Goal: Task Accomplishment & Management: Manage account settings

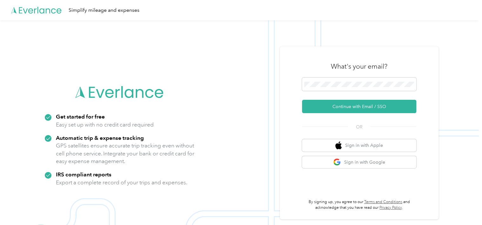
click at [355, 168] on div "What's your email? Continue with Email / SSO OR Sign in with Apple Sign in with…" at bounding box center [359, 132] width 114 height 155
click at [355, 166] on button "Sign in with Google" at bounding box center [359, 162] width 114 height 12
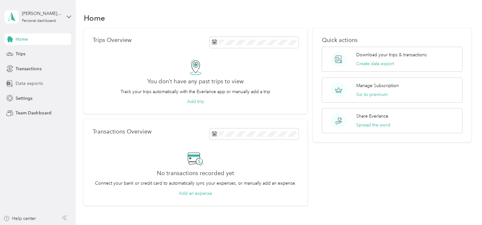
click at [32, 83] on span "Data exports" at bounding box center [29, 83] width 27 height 7
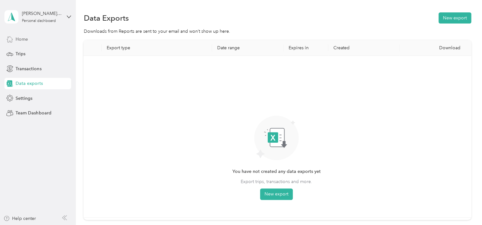
click at [28, 37] on div "Home" at bounding box center [37, 38] width 67 height 11
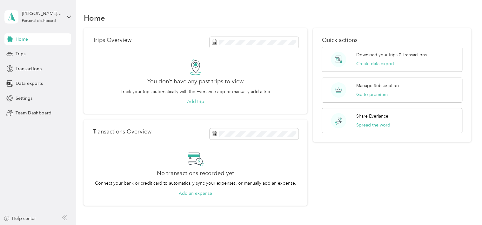
click at [123, 152] on div "No transactions recorded yet Connect your bank or credit card to automatically …" at bounding box center [195, 173] width 206 height 46
click at [16, 68] on span "Transactions" at bounding box center [29, 68] width 26 height 7
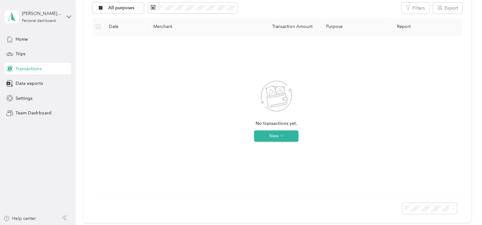
scroll to position [76, 0]
click at [275, 137] on button "New" at bounding box center [276, 135] width 44 height 11
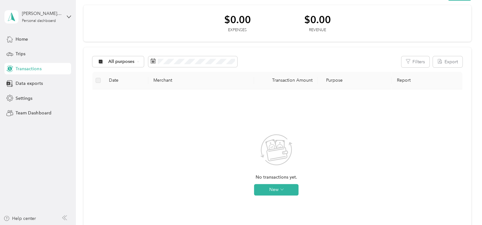
scroll to position [0, 0]
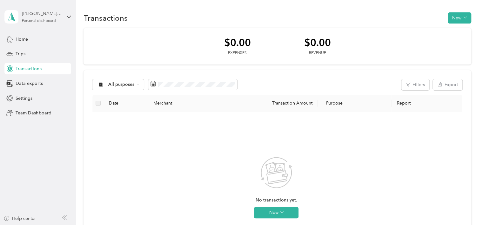
click at [32, 17] on div "[PERSON_NAME][EMAIL_ADDRESS][DOMAIN_NAME] Personal dashboard" at bounding box center [42, 16] width 40 height 13
click at [164, 15] on div "Transactions New" at bounding box center [276, 17] width 387 height 13
click at [28, 98] on span "Settings" at bounding box center [24, 98] width 17 height 7
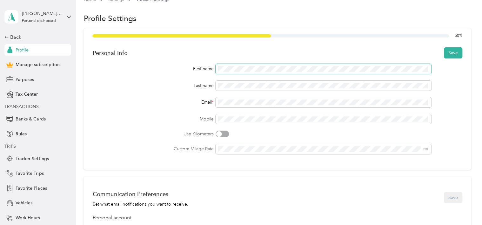
scroll to position [11, 0]
click at [446, 53] on button "Save" at bounding box center [453, 53] width 18 height 11
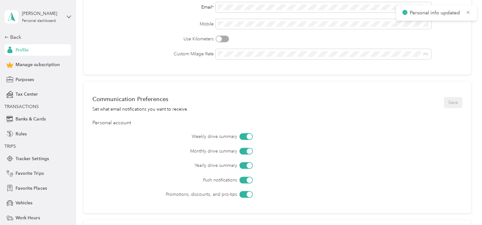
scroll to position [138, 0]
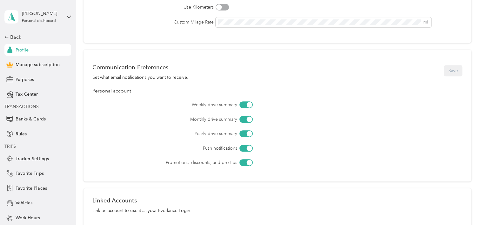
click at [247, 104] on div at bounding box center [250, 105] width 6 height 6
click at [241, 104] on div at bounding box center [243, 105] width 6 height 6
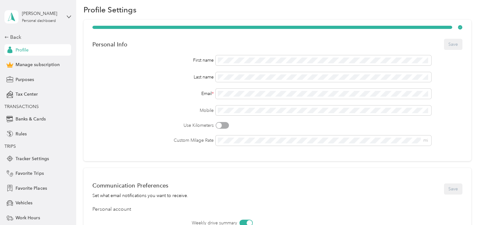
scroll to position [0, 0]
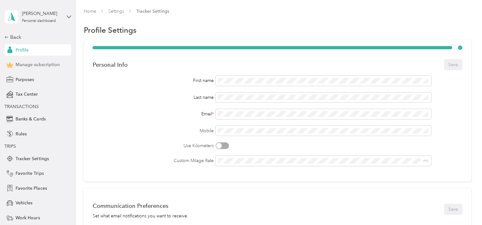
click at [30, 63] on span "Manage subscription" at bounding box center [38, 64] width 44 height 7
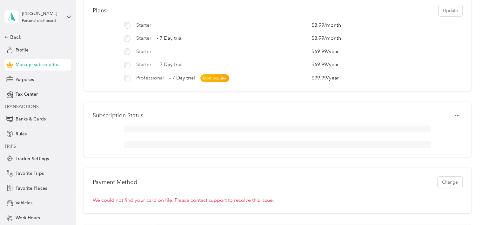
scroll to position [95, 0]
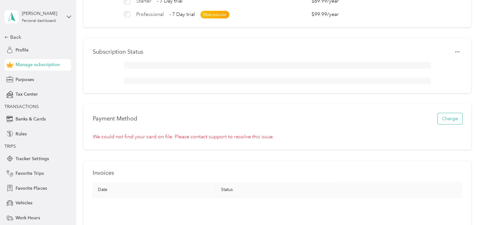
click at [452, 122] on button "Change" at bounding box center [449, 118] width 25 height 11
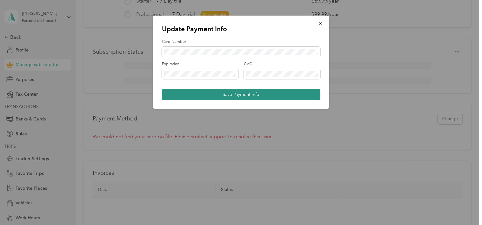
click at [228, 90] on button "Save Payment Info" at bounding box center [241, 94] width 158 height 11
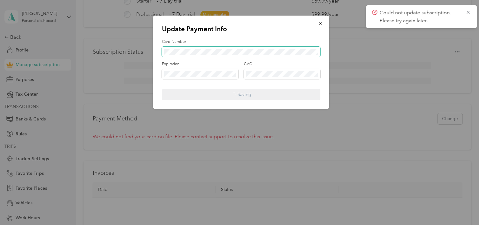
click at [136, 224] on div "Update Payment Info Card Number Expiration CVC Saving" at bounding box center [239, 225] width 478 height 0
click at [321, 24] on icon "button" at bounding box center [320, 23] width 3 height 3
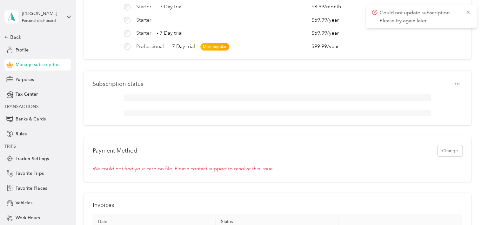
scroll to position [0, 0]
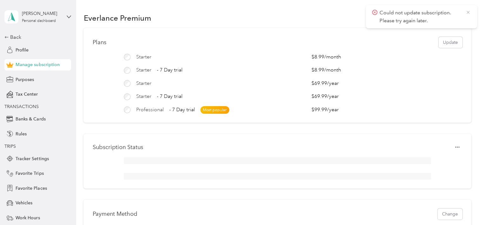
click at [467, 11] on icon at bounding box center [467, 13] width 5 height 6
click at [53, 12] on div "[PERSON_NAME]" at bounding box center [42, 13] width 40 height 7
click at [177, 14] on div "Everlance Premium" at bounding box center [276, 17] width 387 height 13
click at [441, 41] on button "Update" at bounding box center [450, 42] width 24 height 11
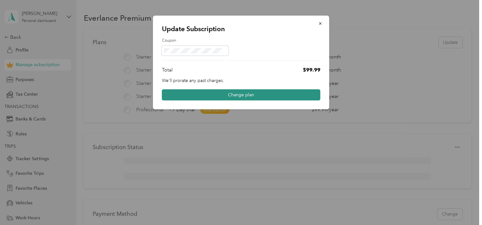
click at [234, 92] on button "Change plan" at bounding box center [241, 94] width 158 height 11
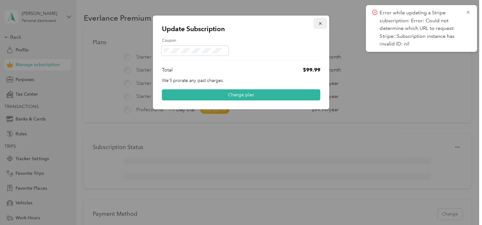
click at [324, 23] on button "button" at bounding box center [319, 23] width 13 height 11
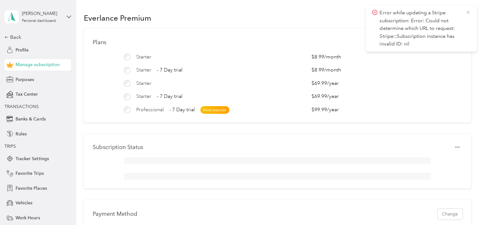
click at [468, 10] on icon at bounding box center [467, 13] width 5 height 6
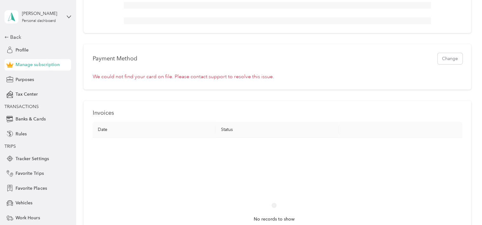
scroll to position [159, 0]
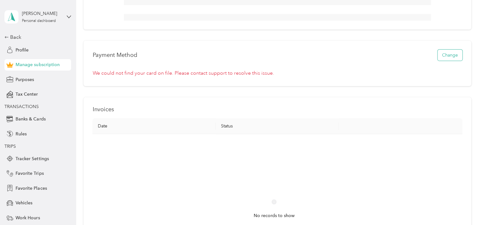
click at [444, 61] on button "Change" at bounding box center [449, 54] width 25 height 11
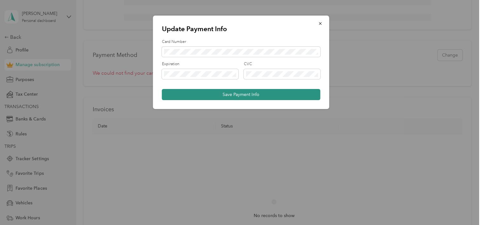
click at [213, 93] on button "Save Payment Info" at bounding box center [241, 94] width 158 height 11
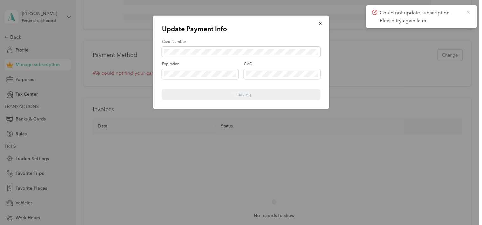
click at [468, 12] on icon at bounding box center [467, 13] width 5 height 6
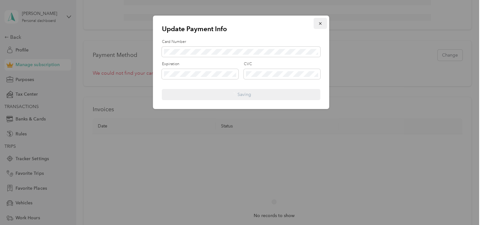
click at [317, 25] on button "button" at bounding box center [319, 23] width 13 height 11
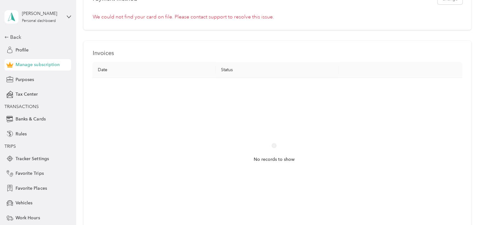
scroll to position [222, 0]
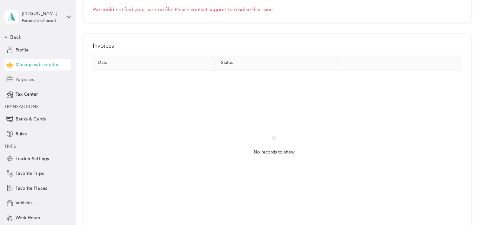
click at [16, 78] on span "Purposes" at bounding box center [25, 79] width 18 height 7
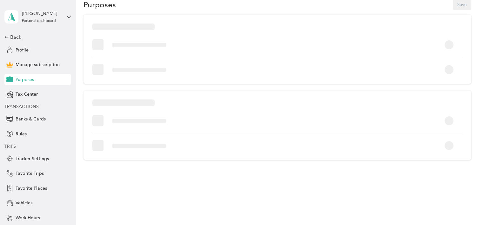
scroll to position [222, 0]
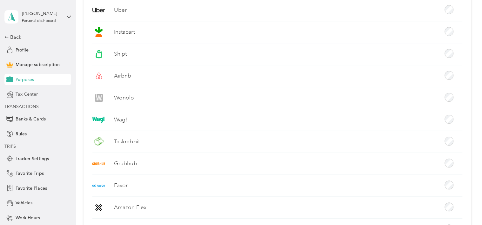
click at [17, 96] on span "Tax Center" at bounding box center [27, 94] width 22 height 7
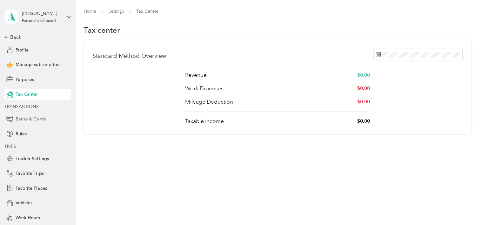
click at [20, 120] on span "Banks & Cards" at bounding box center [31, 118] width 30 height 7
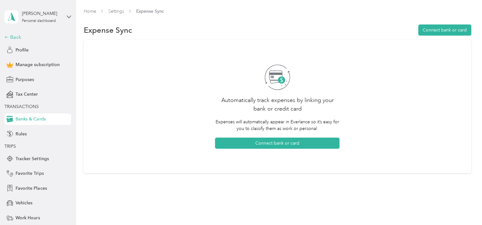
click at [7, 36] on div "Back" at bounding box center [35, 37] width 63 height 8
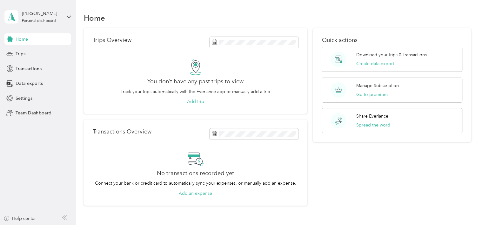
click at [22, 41] on span "Home" at bounding box center [22, 39] width 12 height 7
